Goal: Task Accomplishment & Management: Manage account settings

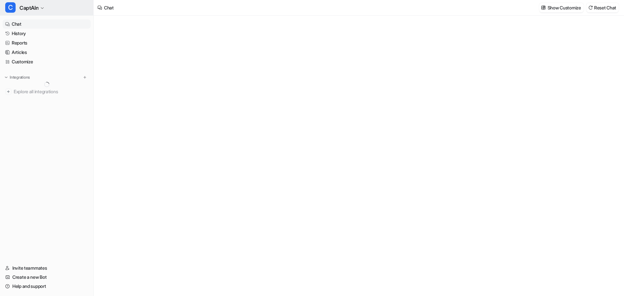
type textarea "**********"
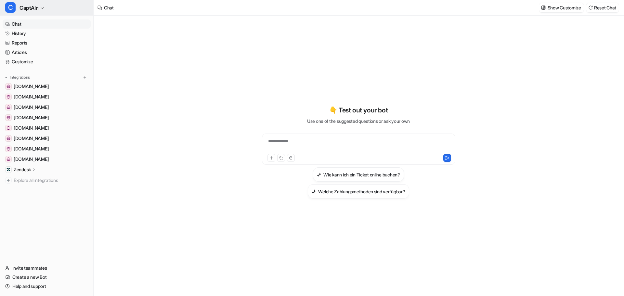
click at [32, 10] on span "CaptAIn" at bounding box center [28, 7] width 19 height 9
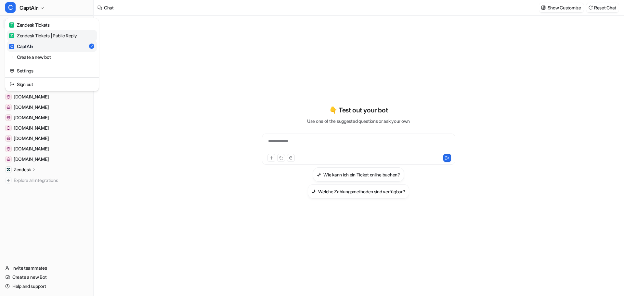
click at [53, 35] on div "Z Zendesk Tickets | Public Reply" at bounding box center [43, 35] width 68 height 7
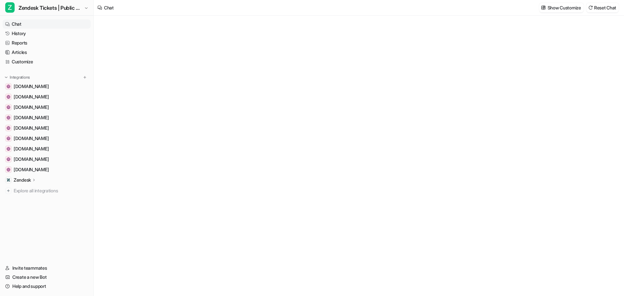
type textarea "**********"
click at [291, 156] on div at bounding box center [358, 162] width 190 height 15
click at [22, 34] on link "History" at bounding box center [47, 33] width 88 height 9
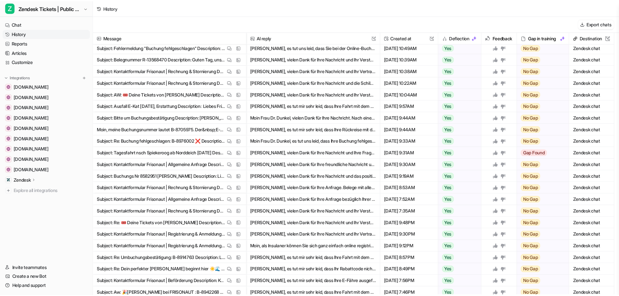
scroll to position [130, 0]
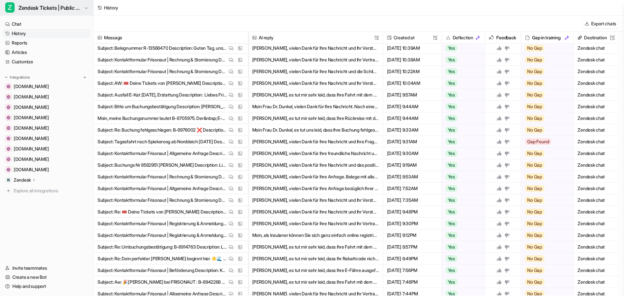
click at [36, 6] on span "Zendesk Tickets | Public Reply" at bounding box center [51, 7] width 64 height 9
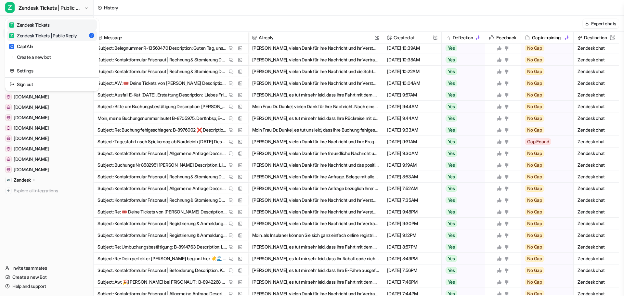
click at [39, 27] on div "Z Zendesk Tickets" at bounding box center [29, 24] width 41 height 7
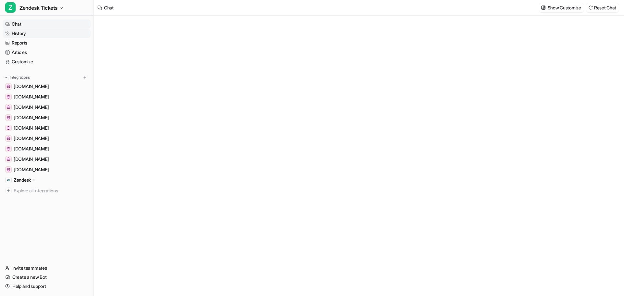
type textarea "**********"
click at [25, 34] on link "History" at bounding box center [47, 33] width 88 height 9
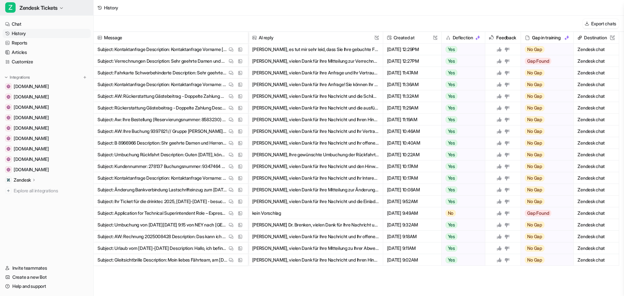
click at [30, 12] on span "Zendesk Tickets" at bounding box center [38, 7] width 38 height 9
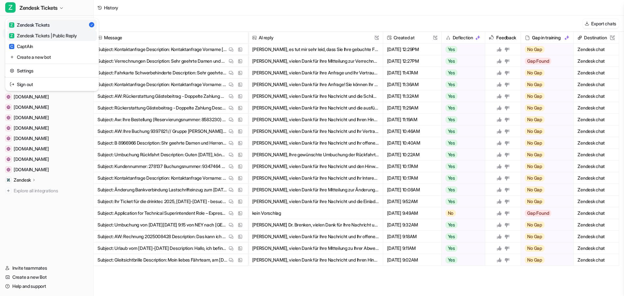
click at [33, 33] on div "Z Zendesk Tickets | Public Reply" at bounding box center [43, 35] width 68 height 7
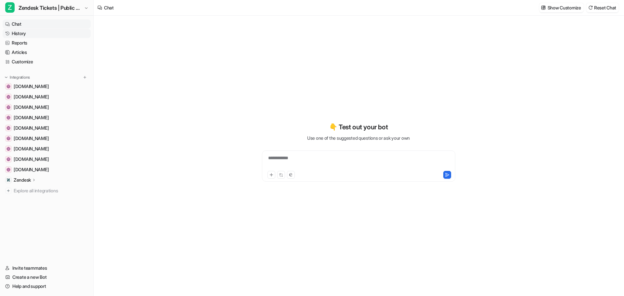
click at [23, 35] on link "History" at bounding box center [47, 33] width 88 height 9
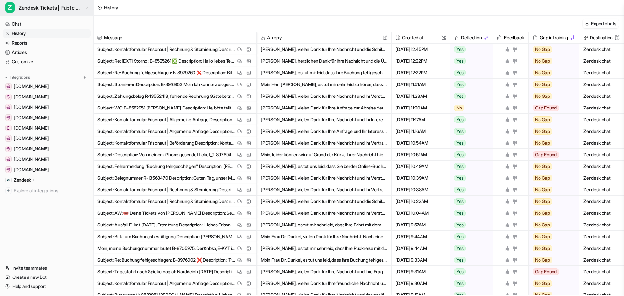
click at [70, 6] on span "Zendesk Tickets | Public Reply" at bounding box center [51, 7] width 64 height 9
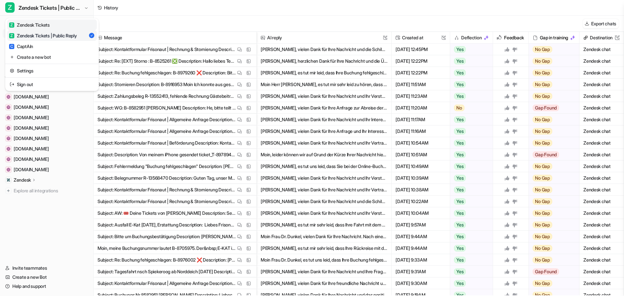
click at [30, 25] on div "Z Zendesk Tickets" at bounding box center [29, 24] width 41 height 7
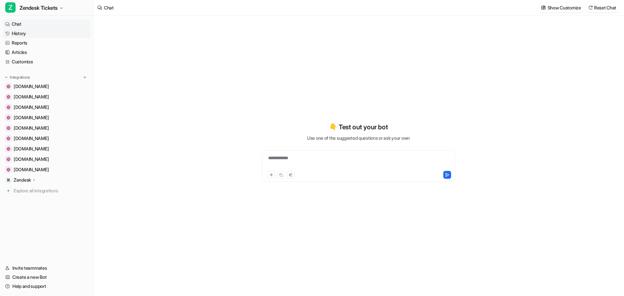
click at [19, 36] on link "History" at bounding box center [47, 33] width 88 height 9
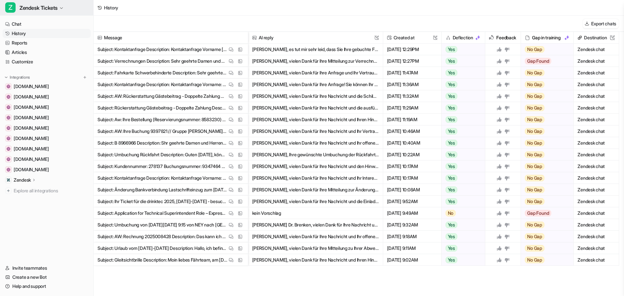
click at [43, 2] on button "Z Zendesk Tickets" at bounding box center [46, 8] width 93 height 16
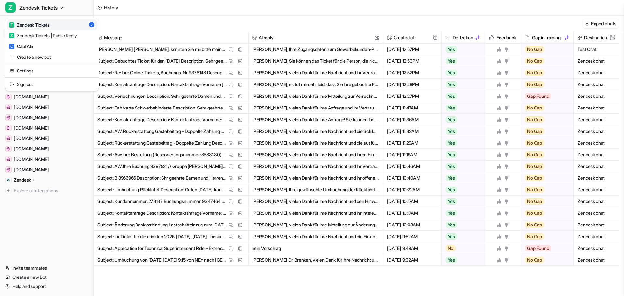
click at [49, 234] on div "Z Zendesk Tickets Z Zendesk Tickets Z Zendesk Tickets | Public Reply C CaptAIn …" at bounding box center [47, 148] width 94 height 296
click at [17, 33] on link "History" at bounding box center [47, 33] width 88 height 9
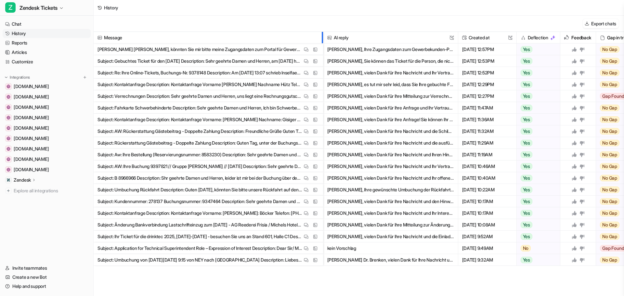
click at [322, 41] on div at bounding box center [321, 37] width 3 height 11
click at [34, 10] on span "Zendesk Tickets" at bounding box center [38, 7] width 38 height 9
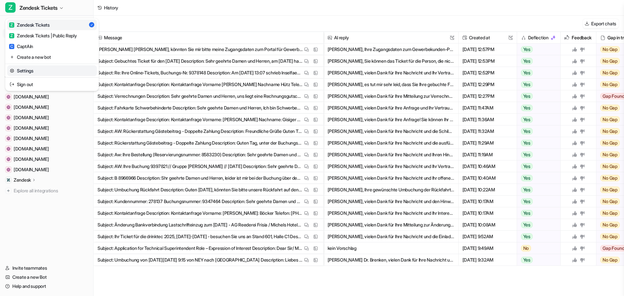
click at [34, 73] on link "Settings" at bounding box center [52, 70] width 90 height 11
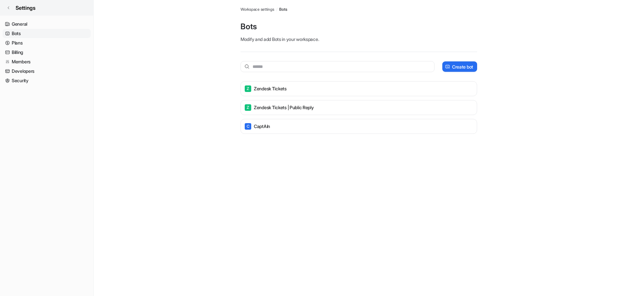
click at [10, 9] on icon at bounding box center [8, 8] width 4 height 4
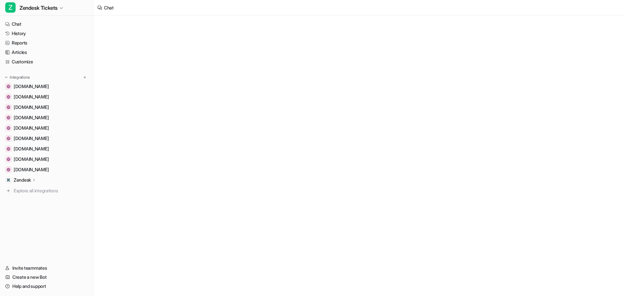
click at [28, 183] on div "Zendesk" at bounding box center [47, 179] width 88 height 9
type textarea "**********"
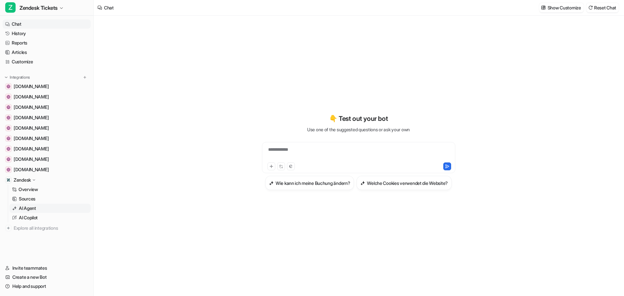
click at [28, 209] on p "AI Agent" at bounding box center [27, 208] width 17 height 6
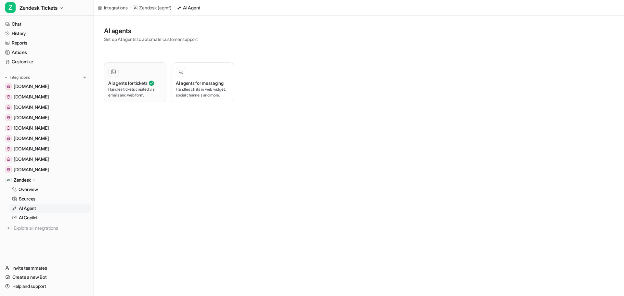
click at [120, 90] on p "Handles tickets created via emails and web form." at bounding box center [135, 92] width 54 height 12
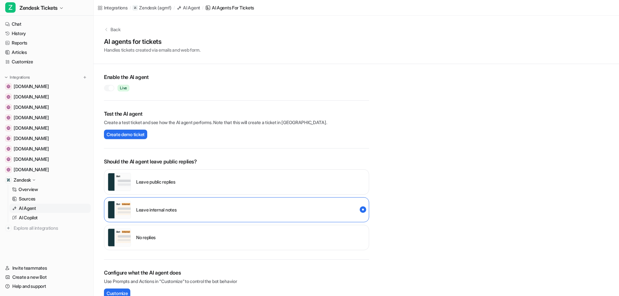
click at [104, 87] on div at bounding box center [109, 88] width 10 height 6
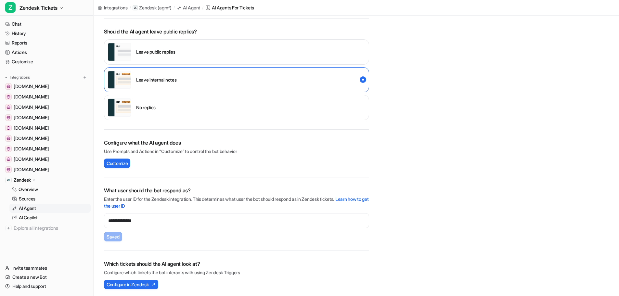
scroll to position [132, 0]
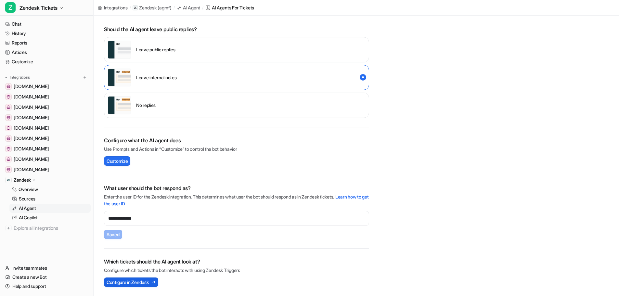
click at [138, 279] on span "Configure in Zendesk" at bounding box center [128, 282] width 42 height 7
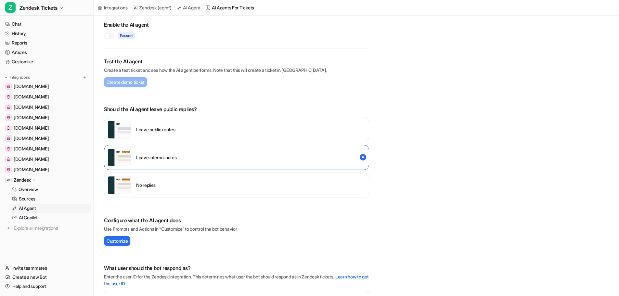
scroll to position [0, 0]
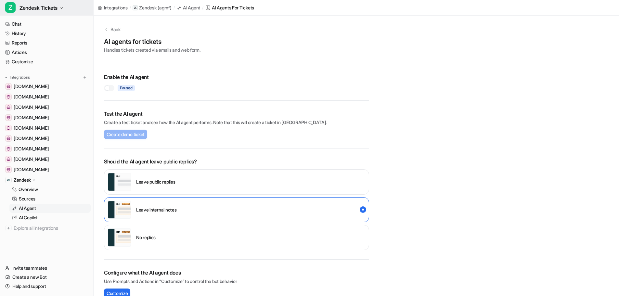
click at [48, 9] on span "Zendesk Tickets" at bounding box center [38, 7] width 38 height 9
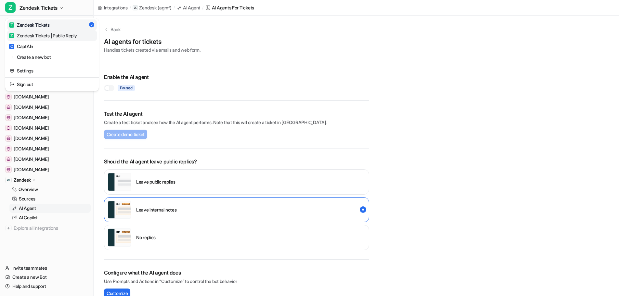
click at [46, 38] on div "Z Zendesk Tickets | Public Reply" at bounding box center [43, 35] width 68 height 7
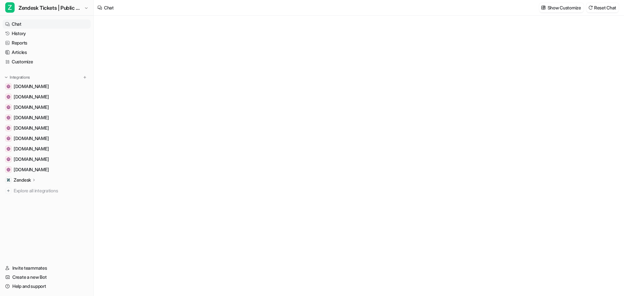
type textarea "**********"
click at [33, 180] on icon at bounding box center [34, 179] width 5 height 5
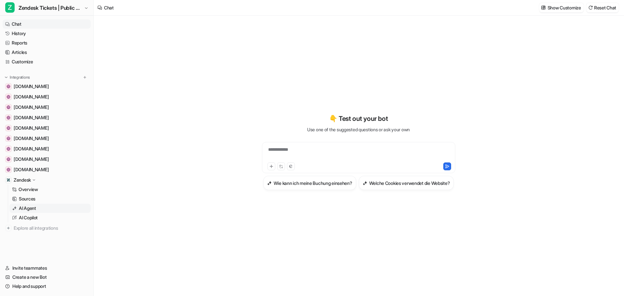
click at [28, 210] on p "AI Agent" at bounding box center [27, 208] width 17 height 6
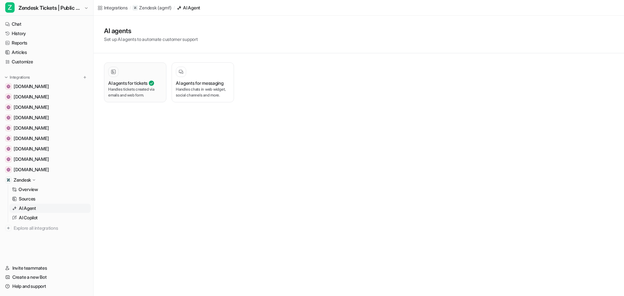
click at [135, 83] on h3 "AI agents for tickets" at bounding box center [127, 83] width 39 height 7
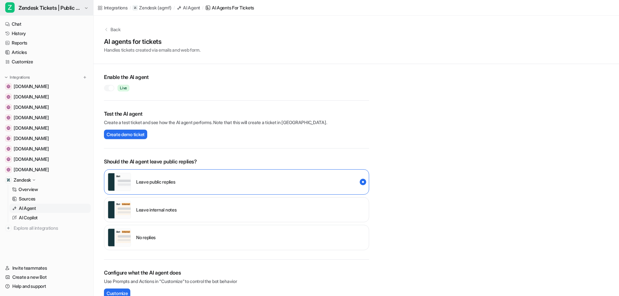
click at [37, 9] on span "Zendesk Tickets | Public Reply" at bounding box center [51, 7] width 64 height 9
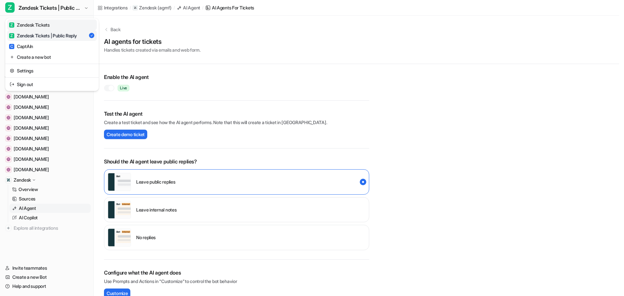
click at [39, 27] on div "Z Zendesk Tickets" at bounding box center [29, 24] width 41 height 7
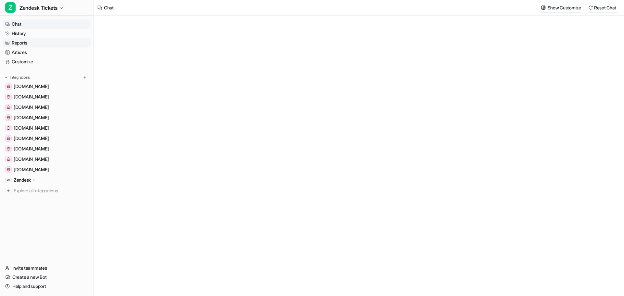
type textarea "**********"
click at [21, 27] on link "Chat" at bounding box center [47, 23] width 88 height 9
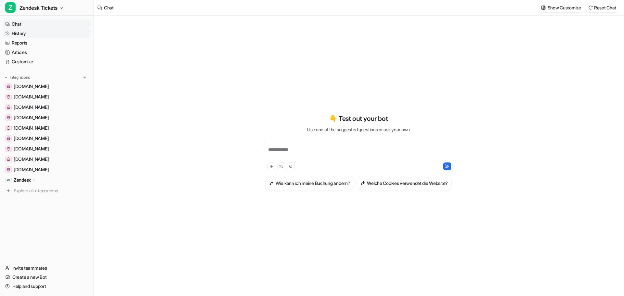
click at [20, 32] on link "History" at bounding box center [47, 33] width 88 height 9
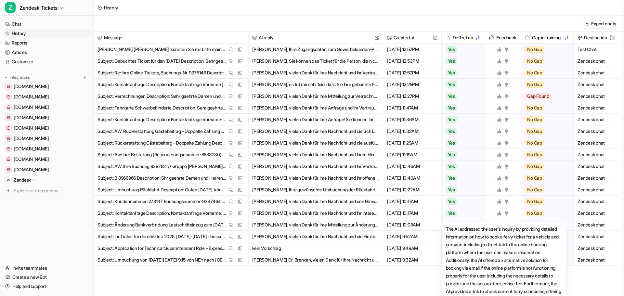
click at [554, 227] on div "The AI addressed the user's inquiry by providing detailed information on how to…" at bounding box center [503, 263] width 125 height 85
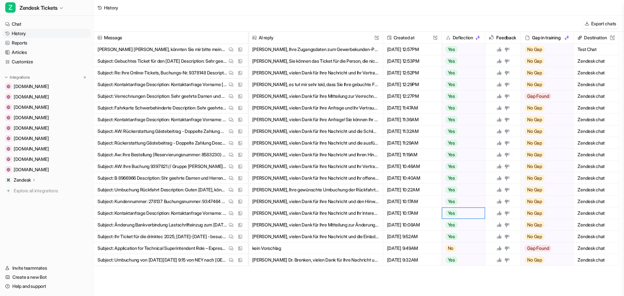
click at [298, 195] on button "Moin Herr Rothfeld, Ihre gewünschte Umbuchung der Rückfahrt können Sie ganz ein…" at bounding box center [315, 190] width 127 height 12
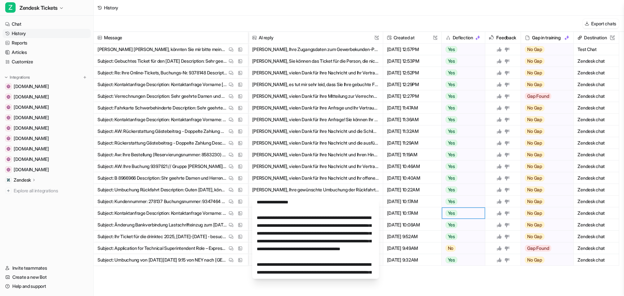
click at [178, 284] on div "Message AI reply This field cannot be modified Created at This field cannot be …" at bounding box center [359, 163] width 530 height 263
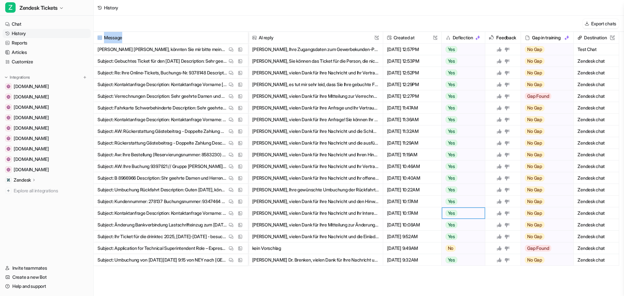
click at [179, 284] on div "Message AI reply This field cannot be modified Created at This field cannot be …" at bounding box center [359, 163] width 530 height 263
